Goal: Check status: Check status

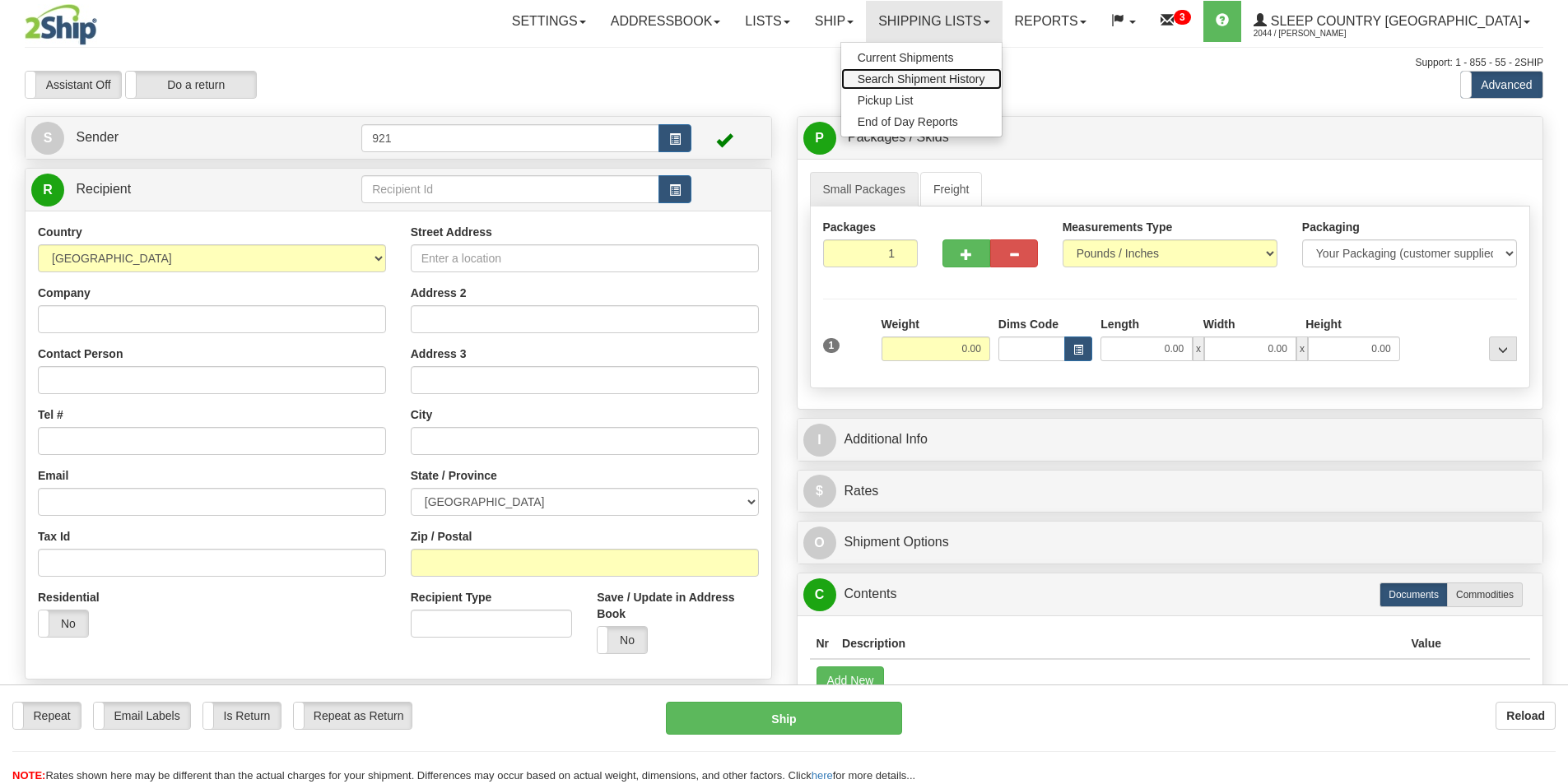
click at [985, 75] on span "Search Shipment History" at bounding box center [921, 78] width 127 height 14
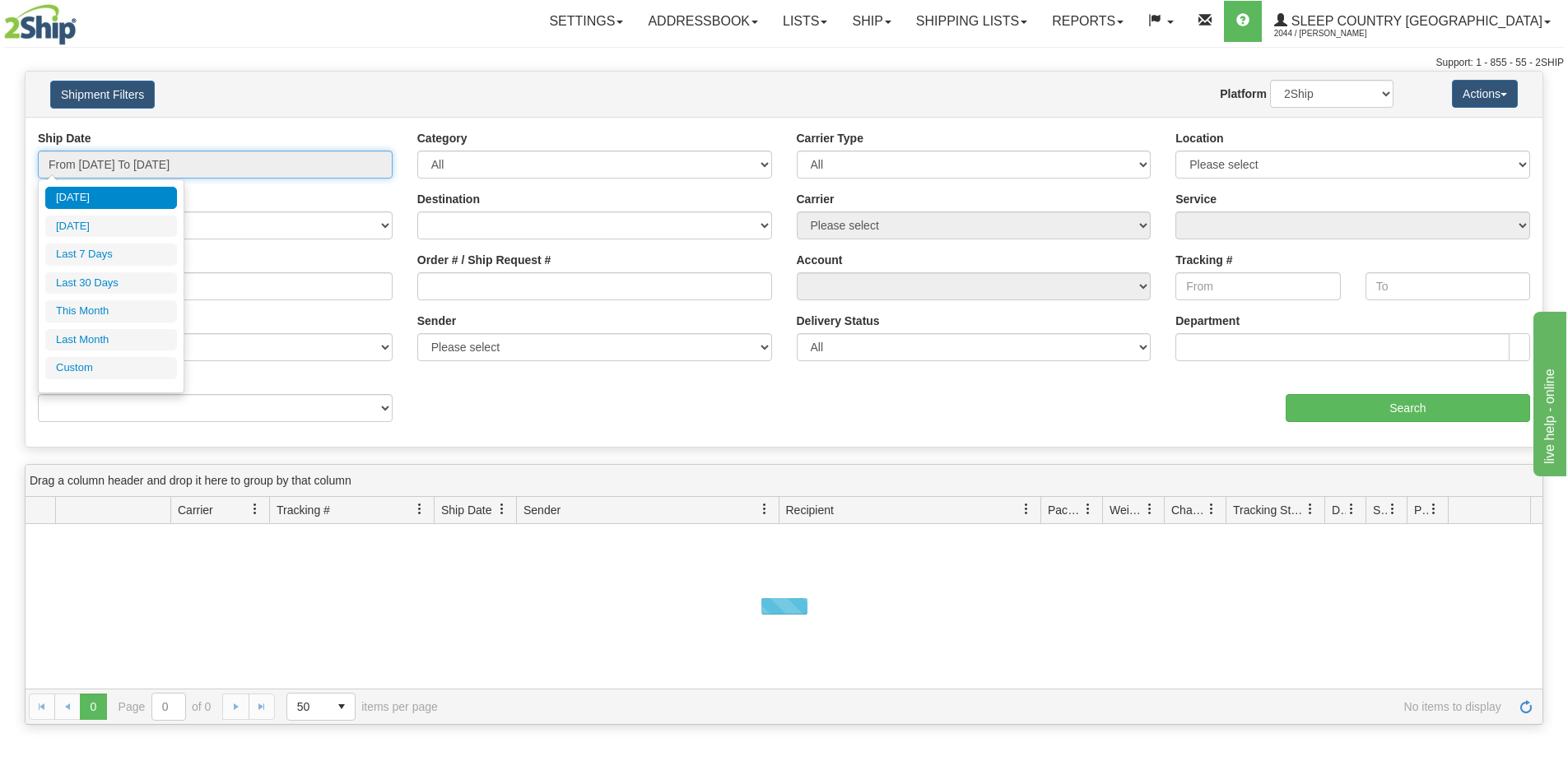
click at [179, 163] on input "From [DATE] To [DATE]" at bounding box center [215, 164] width 355 height 28
click at [111, 286] on li "Last 30 Days" at bounding box center [111, 283] width 132 height 23
type input "From [DATE] To [DATE]"
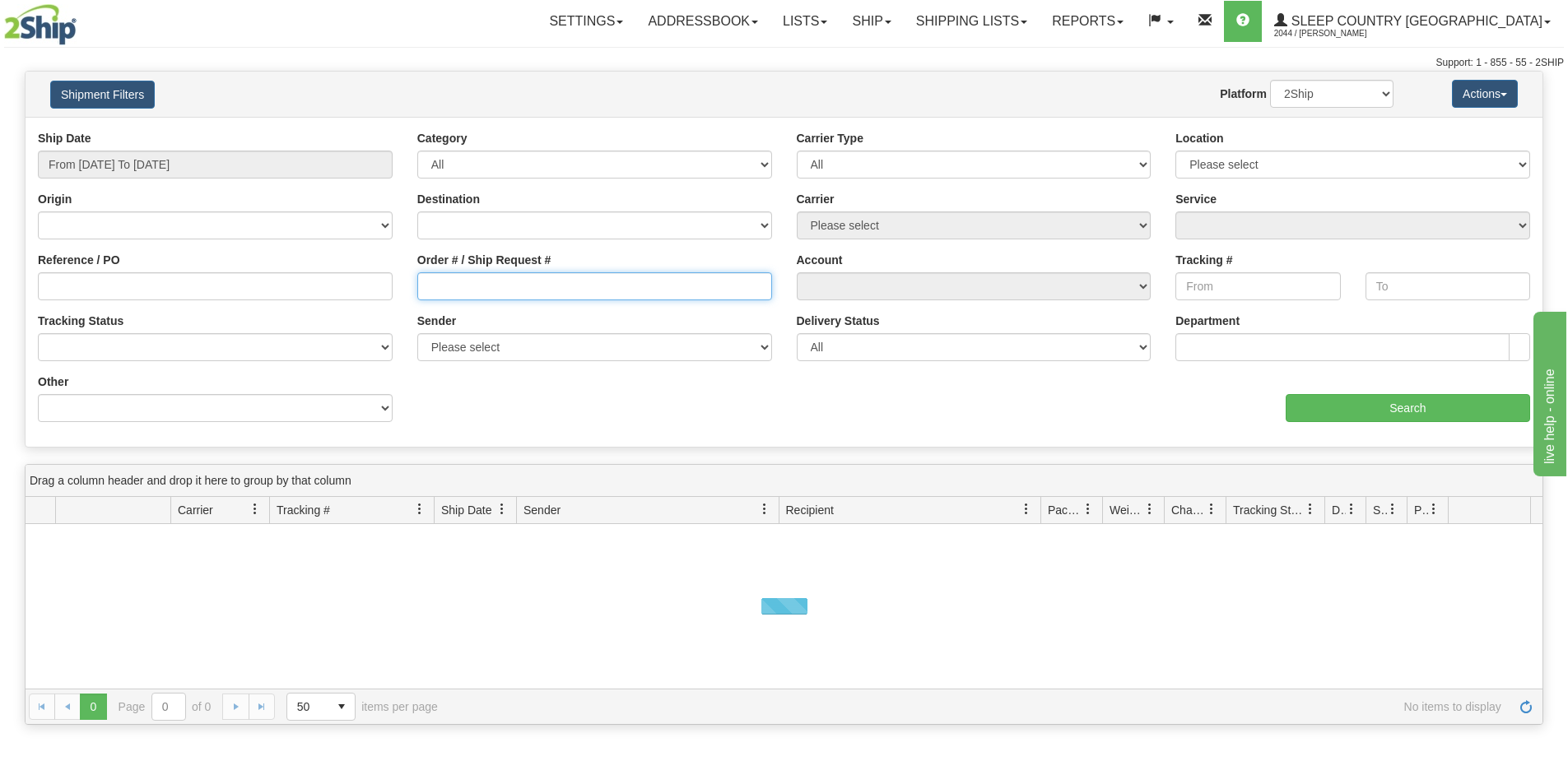
click at [638, 291] on input "Order # / Ship Request #" at bounding box center [595, 286] width 355 height 28
paste input "9007I064902"
type input "9007I064902"
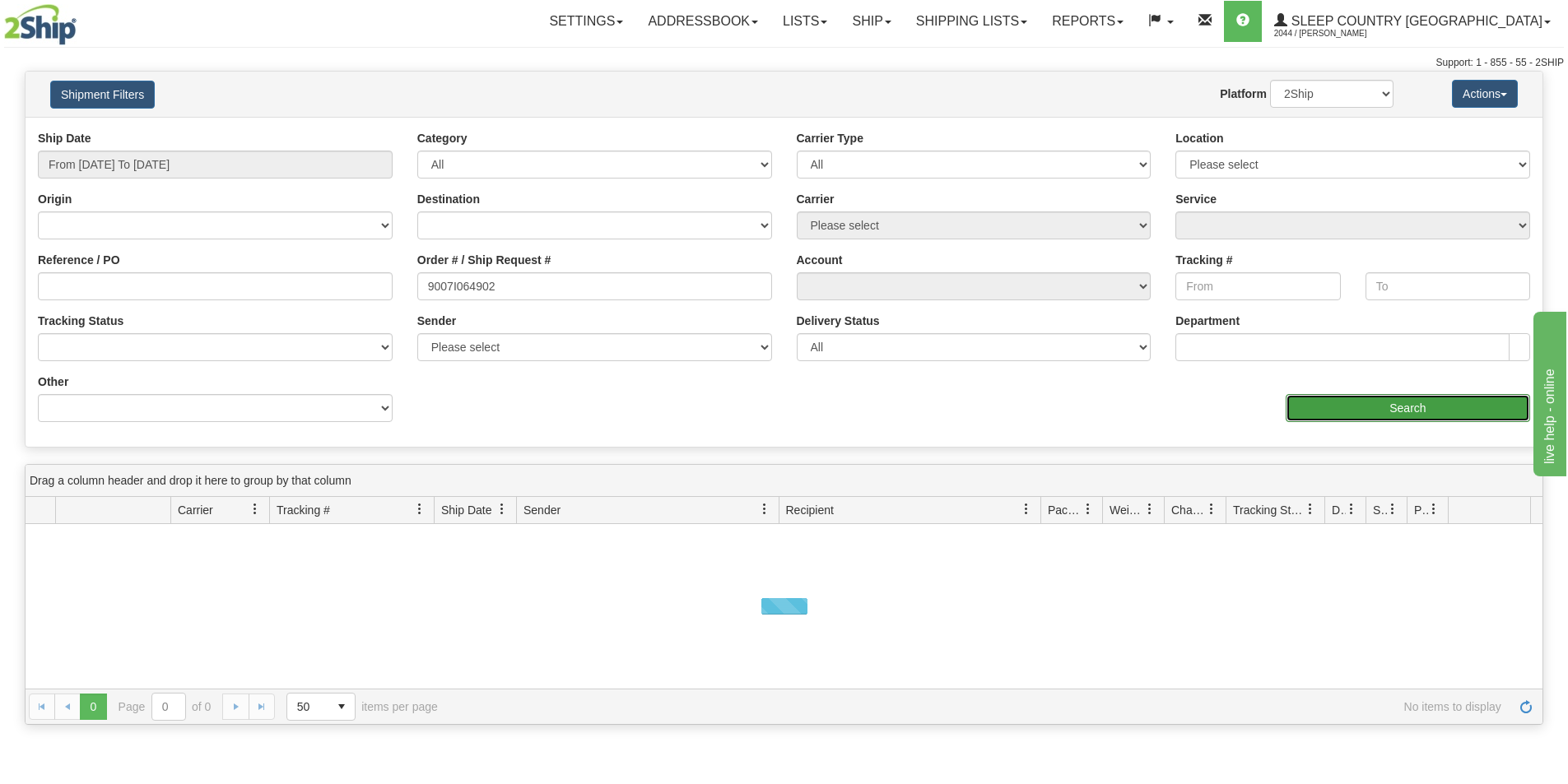
click at [1328, 398] on input "Search" at bounding box center [1407, 408] width 244 height 28
